Goal: Task Accomplishment & Management: Manage account settings

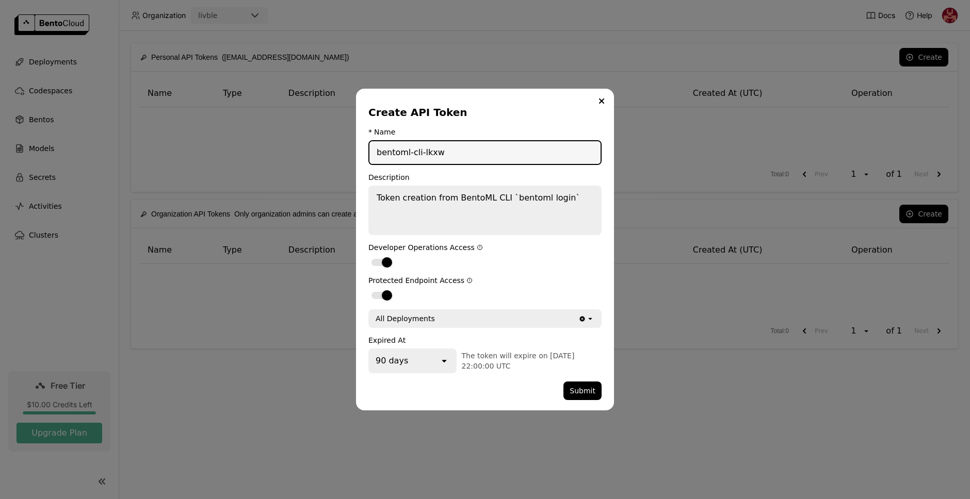
click at [438, 153] on input "bentoml-cli-lkxw" at bounding box center [484, 152] width 231 height 23
click at [424, 153] on input "bentoml-cli-lkxw" at bounding box center [484, 152] width 231 height 23
drag, startPoint x: 444, startPoint y: 157, endPoint x: 422, endPoint y: 157, distance: 21.7
click at [422, 157] on input "bentoml-cli-lkxw" at bounding box center [484, 152] width 231 height 23
type input "bentoml-cli-uri-1"
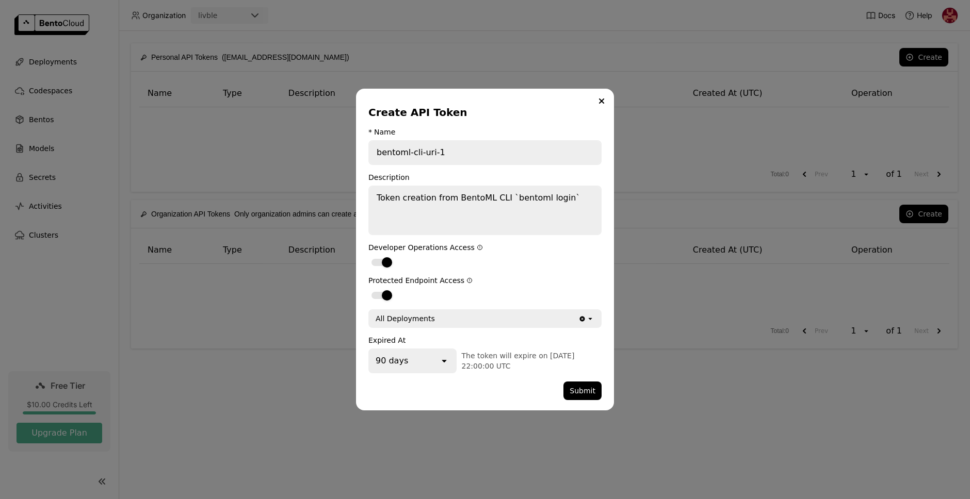
click at [480, 314] on div "All Deployments" at bounding box center [473, 319] width 209 height 17
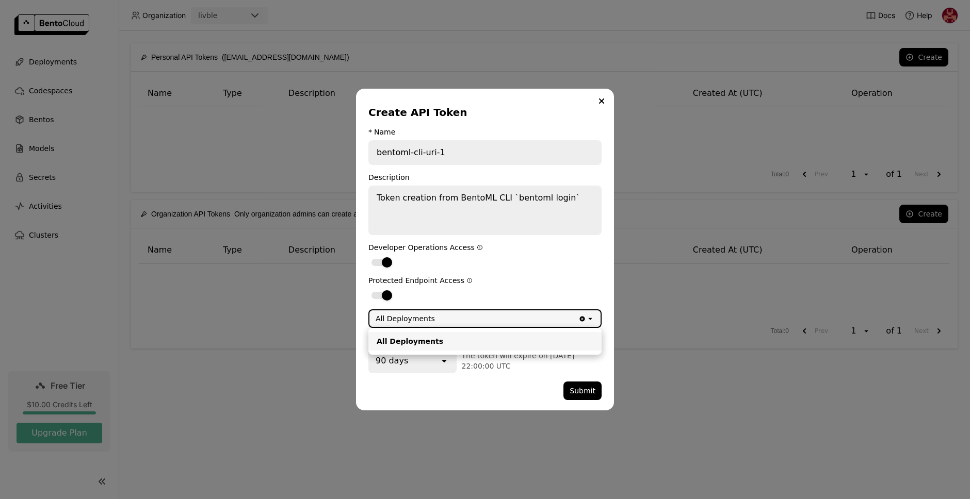
click at [480, 314] on div "All Deployments" at bounding box center [473, 319] width 209 height 17
click at [433, 383] on div "dialog" at bounding box center [465, 391] width 195 height 19
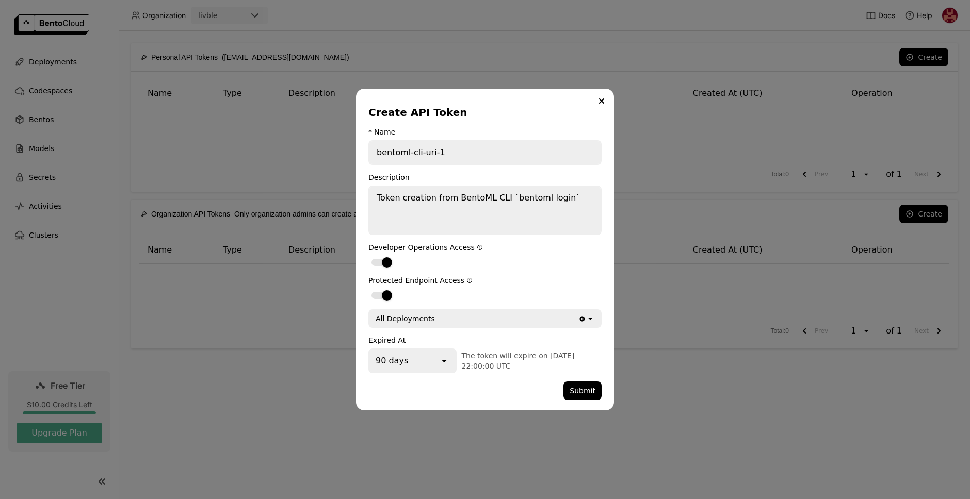
click at [427, 363] on div "90 days" at bounding box center [404, 361] width 70 height 23
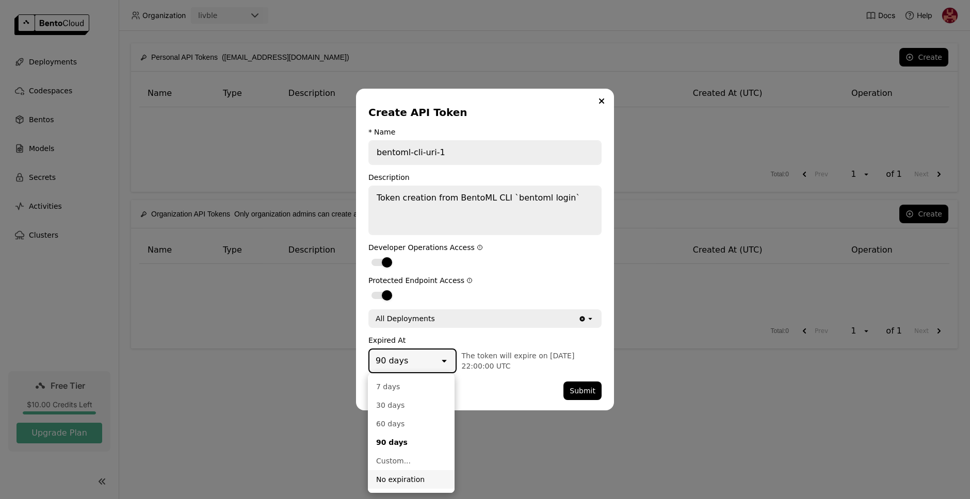
click at [403, 480] on div "No expiration" at bounding box center [411, 480] width 70 height 10
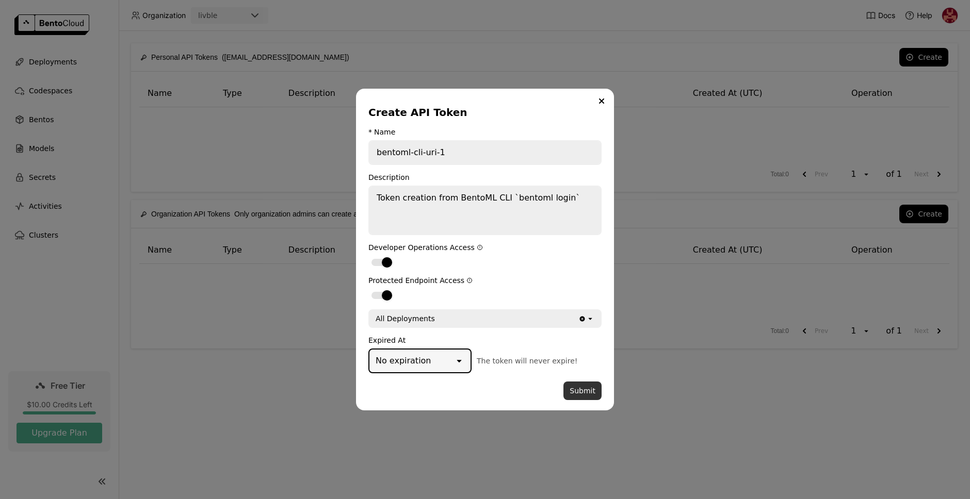
click at [590, 392] on button "Submit" at bounding box center [582, 391] width 38 height 19
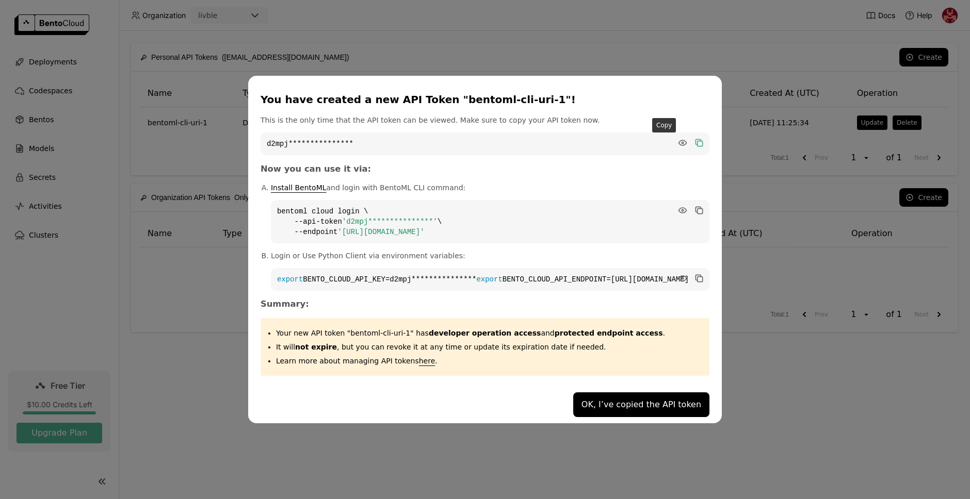
click at [698, 141] on icon "dialog" at bounding box center [700, 143] width 5 height 5
click at [595, 405] on button "OK, I’ve copied the API token" at bounding box center [641, 405] width 136 height 25
